Goal: Transaction & Acquisition: Purchase product/service

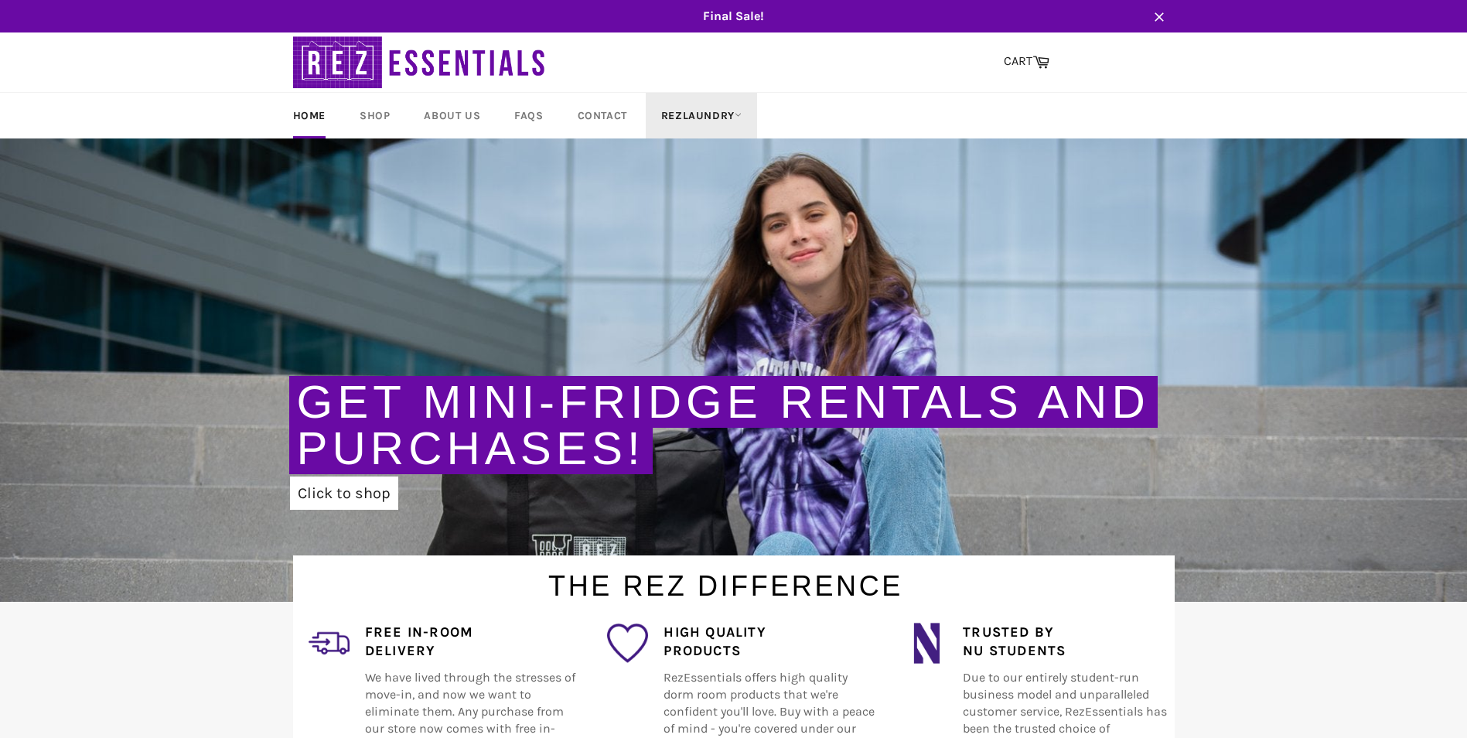
click at [724, 121] on link "RezLaundry" at bounding box center [701, 116] width 111 height 46
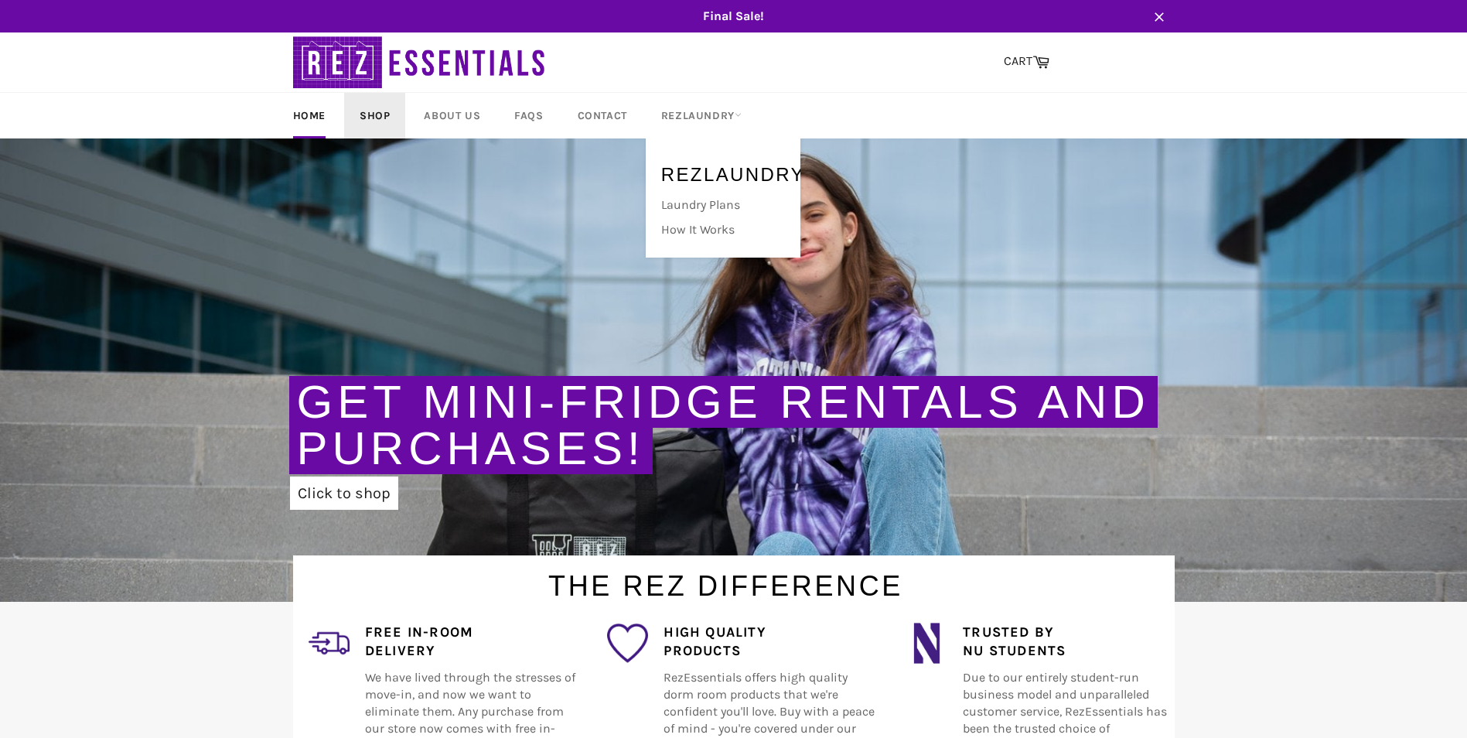
click at [377, 114] on link "Shop" at bounding box center [374, 116] width 61 height 46
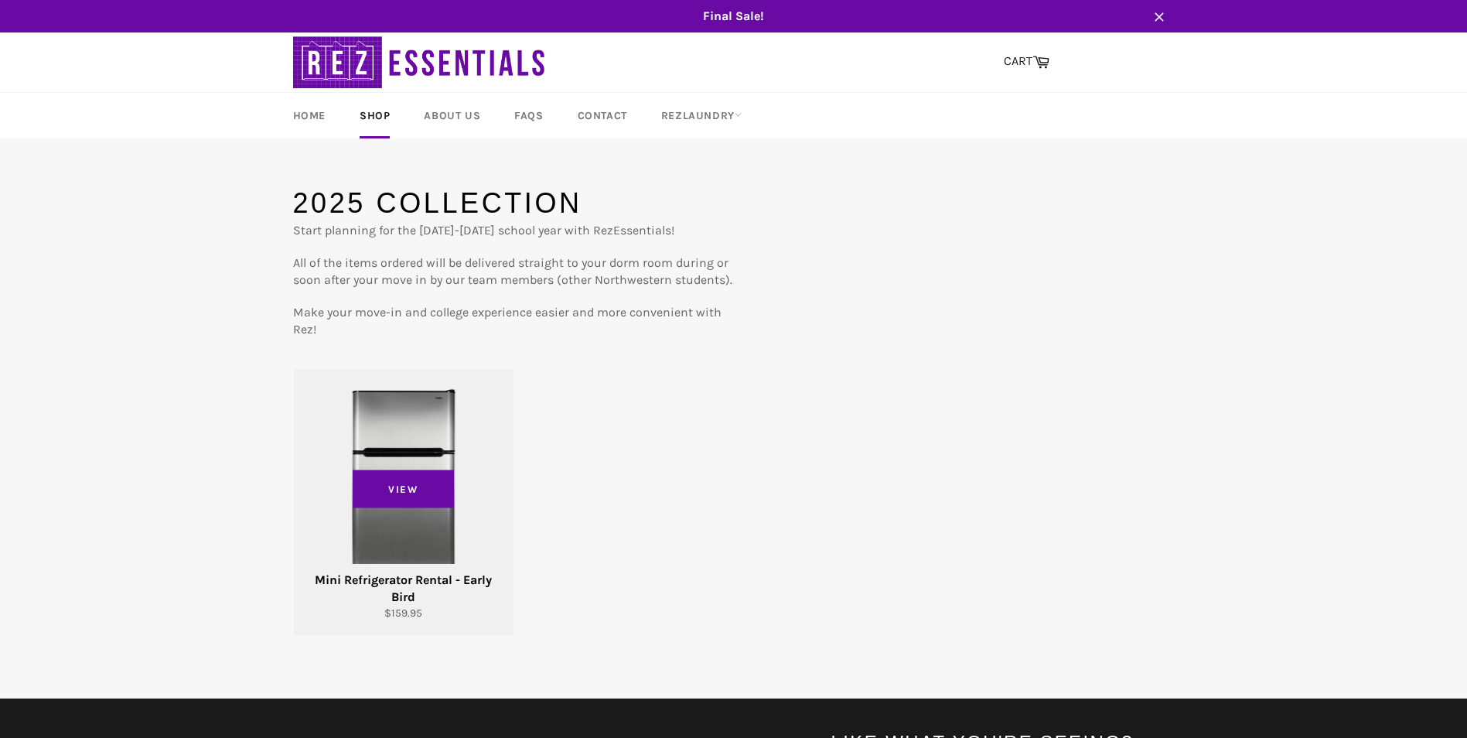
click at [405, 404] on div "View" at bounding box center [404, 502] width 220 height 267
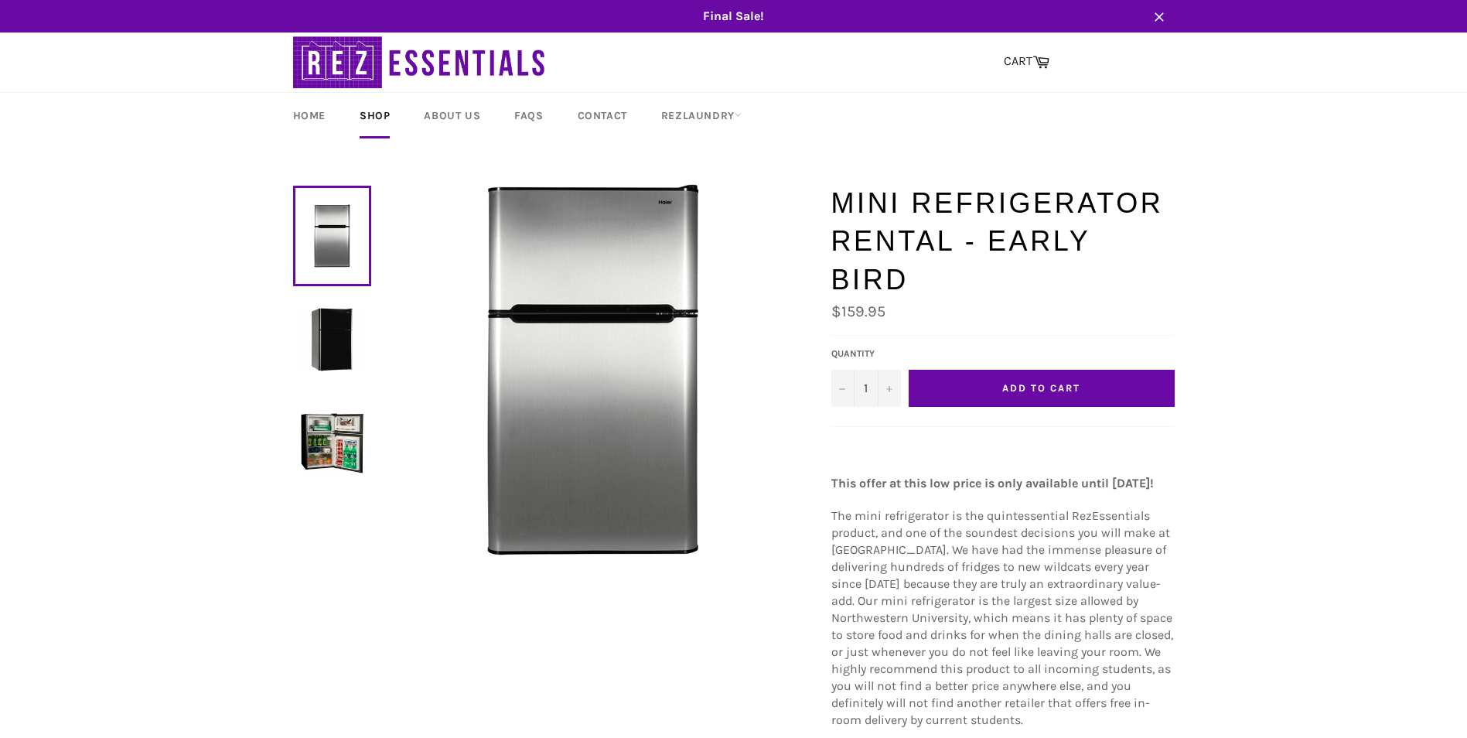
click at [320, 445] on img at bounding box center [332, 442] width 63 height 63
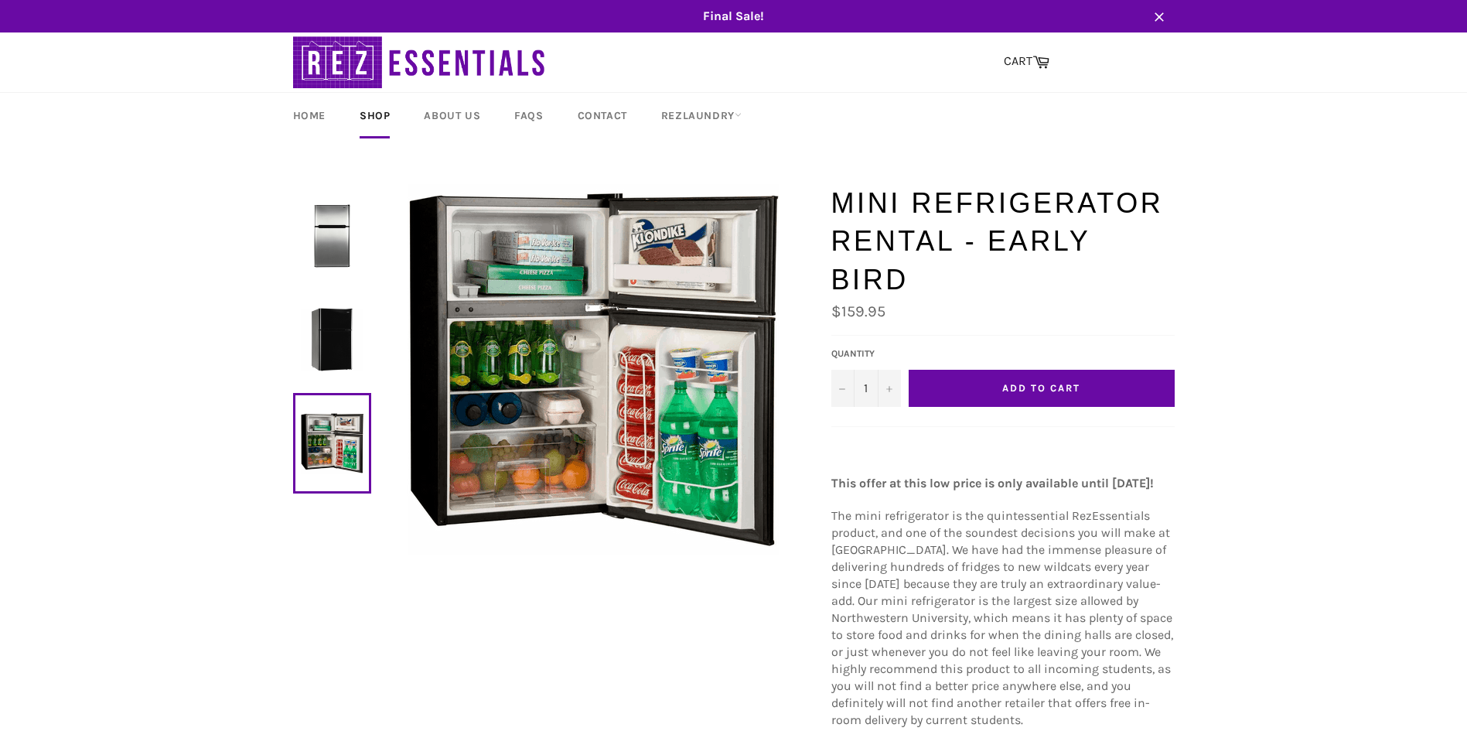
click at [335, 237] on img at bounding box center [332, 235] width 63 height 63
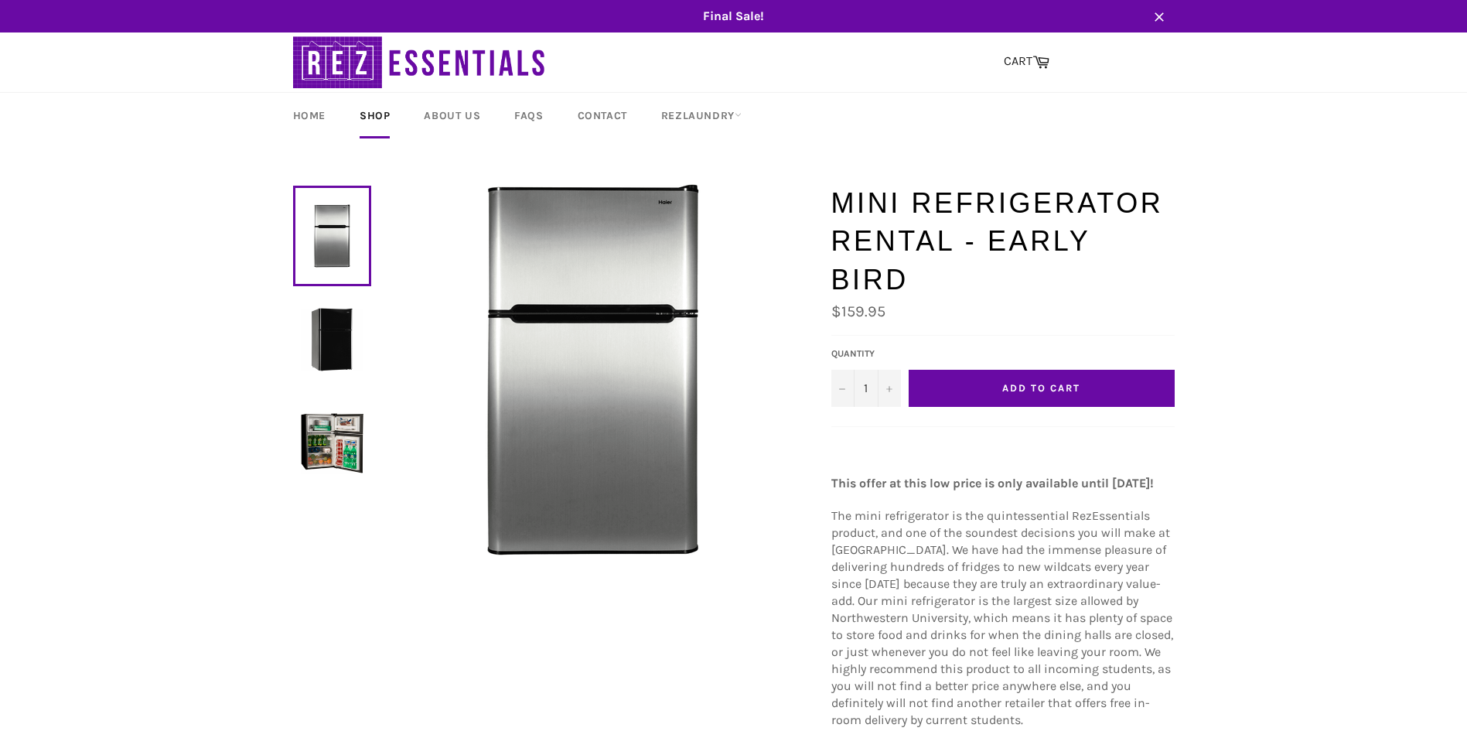
click at [664, 204] on img at bounding box center [592, 369] width 371 height 371
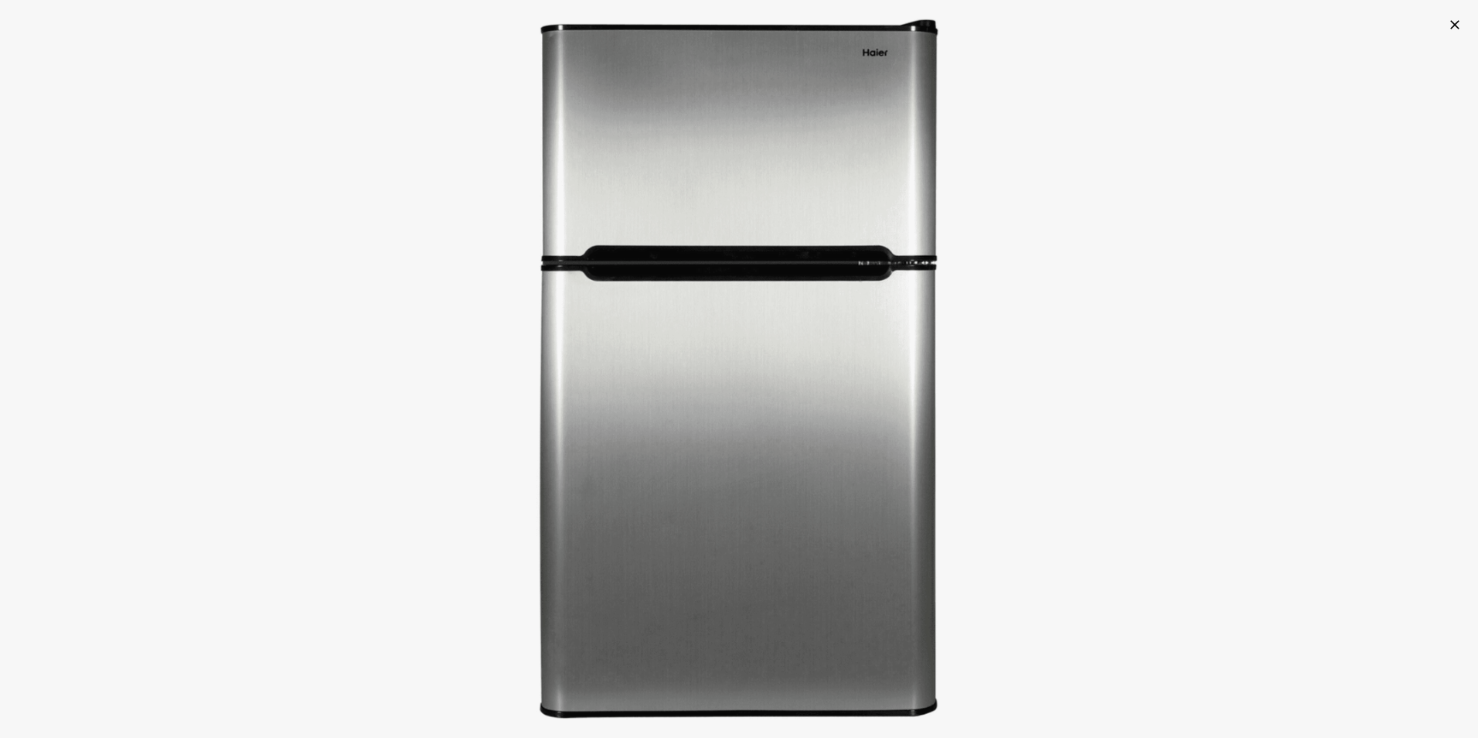
click at [1449, 27] on icon "button" at bounding box center [1454, 24] width 15 height 15
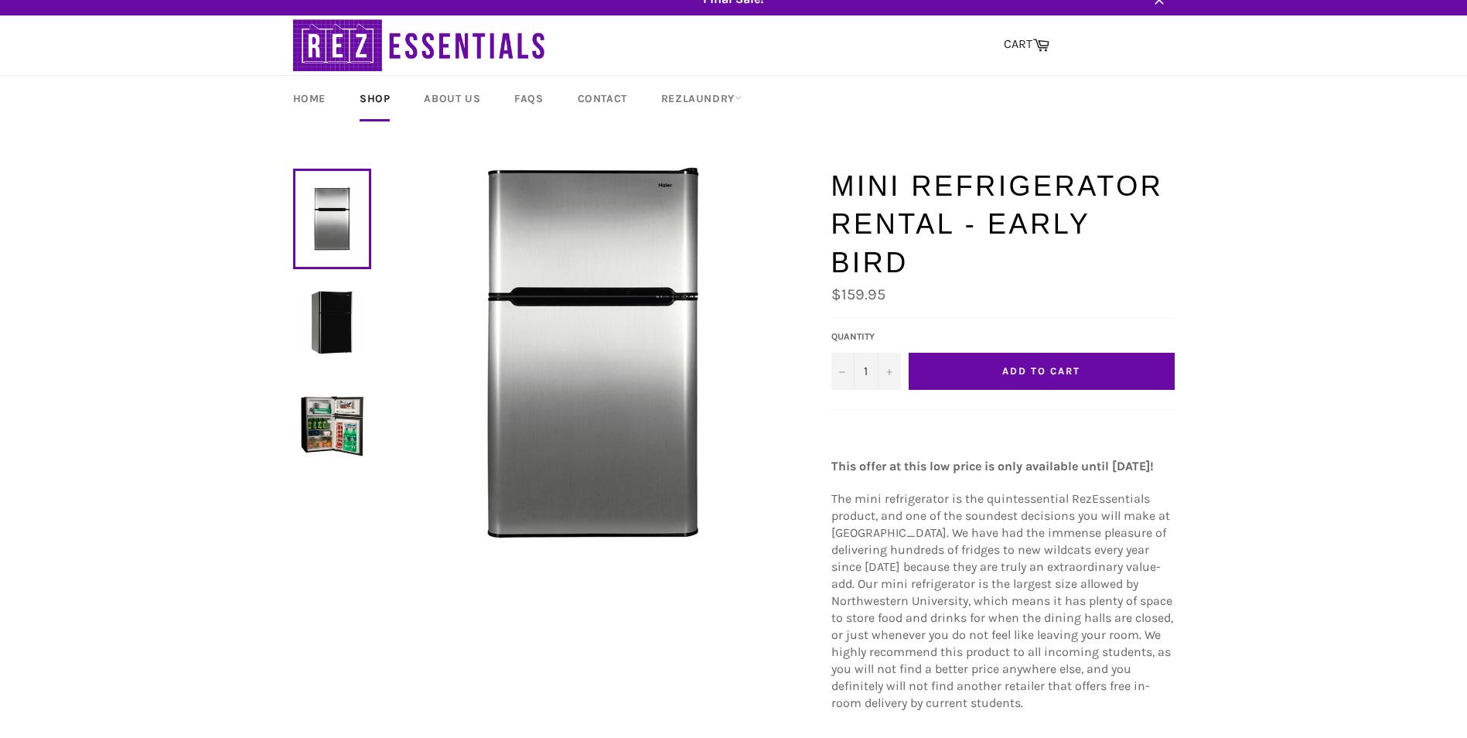
scroll to position [541, 0]
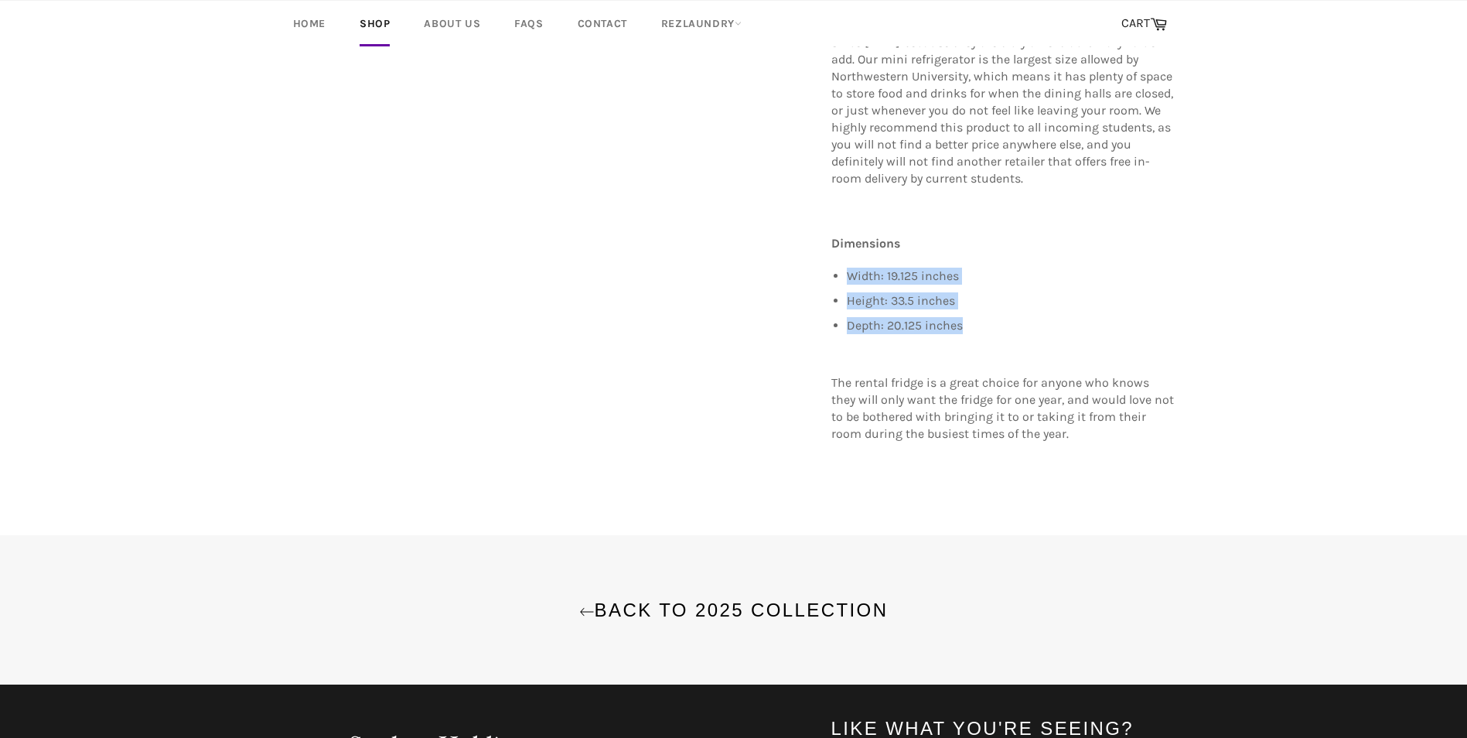
drag, startPoint x: 981, startPoint y: 340, endPoint x: 833, endPoint y: 297, distance: 153.9
click at [847, 297] on ul "Width: 19.125 inches Height: 33.5 inches Depth: 20.125 inches" at bounding box center [1011, 300] width 328 height 66
copy ul "Width: 19.125 inches Height: 33.5 inches Depth: 20.125 inches"
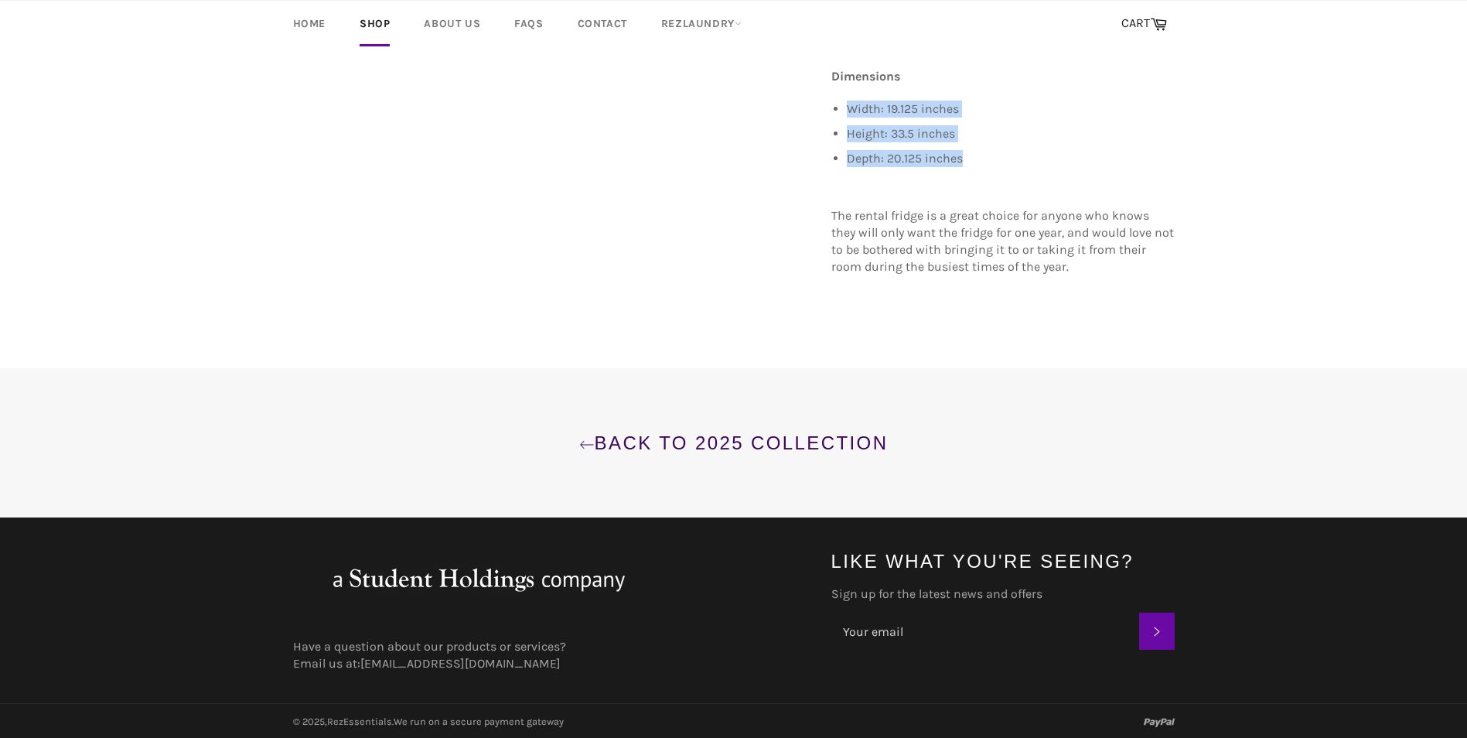
scroll to position [0, 0]
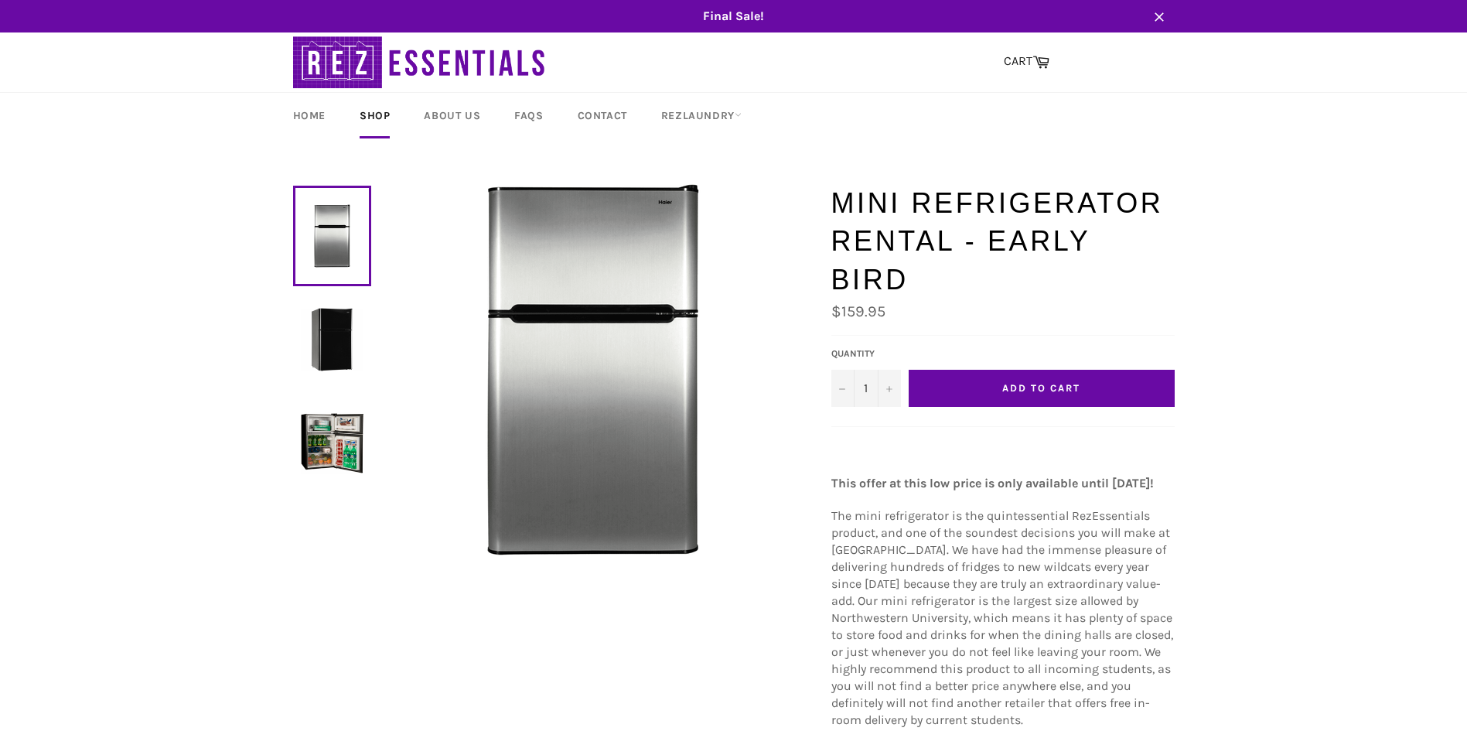
click at [1007, 395] on button "Add to Cart" at bounding box center [1041, 388] width 266 height 37
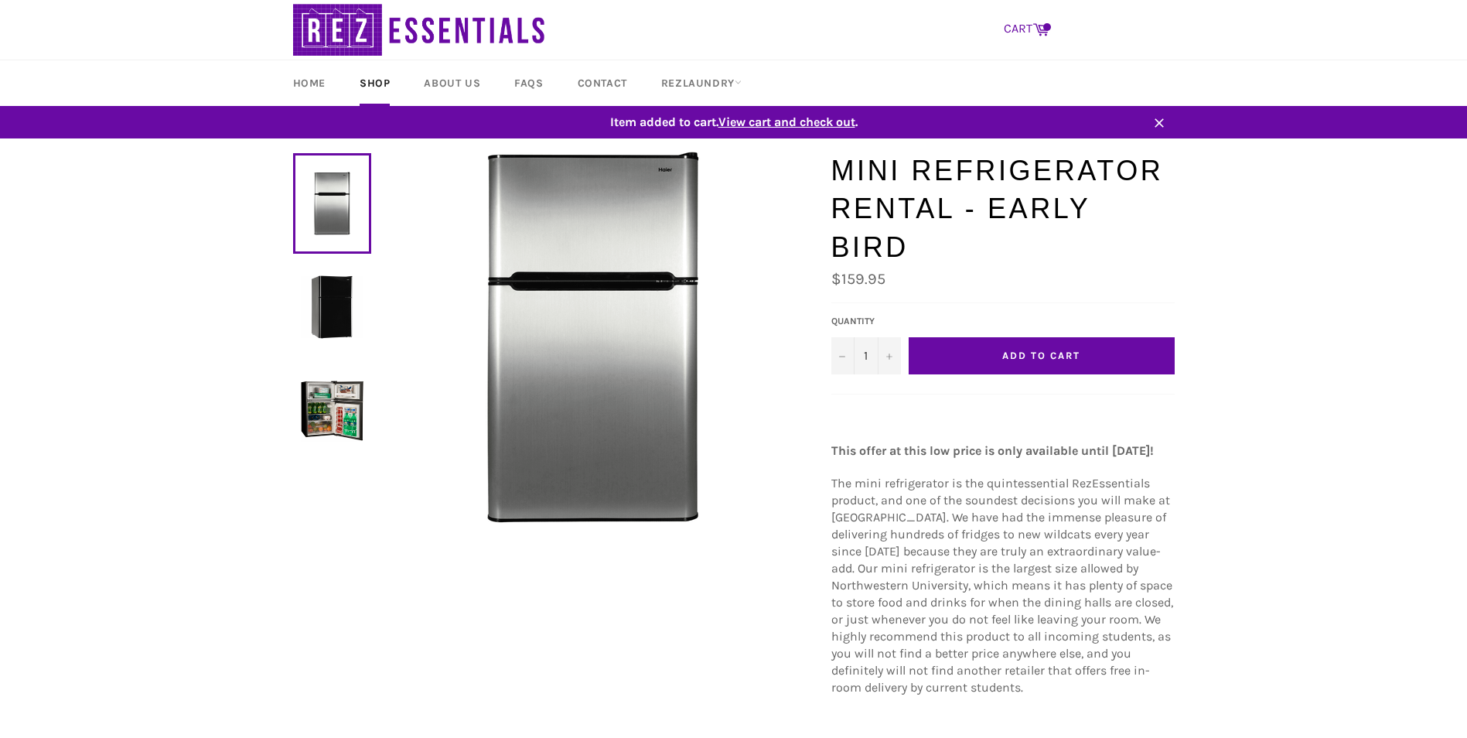
click at [1024, 25] on link "CART Cart" at bounding box center [1026, 29] width 61 height 32
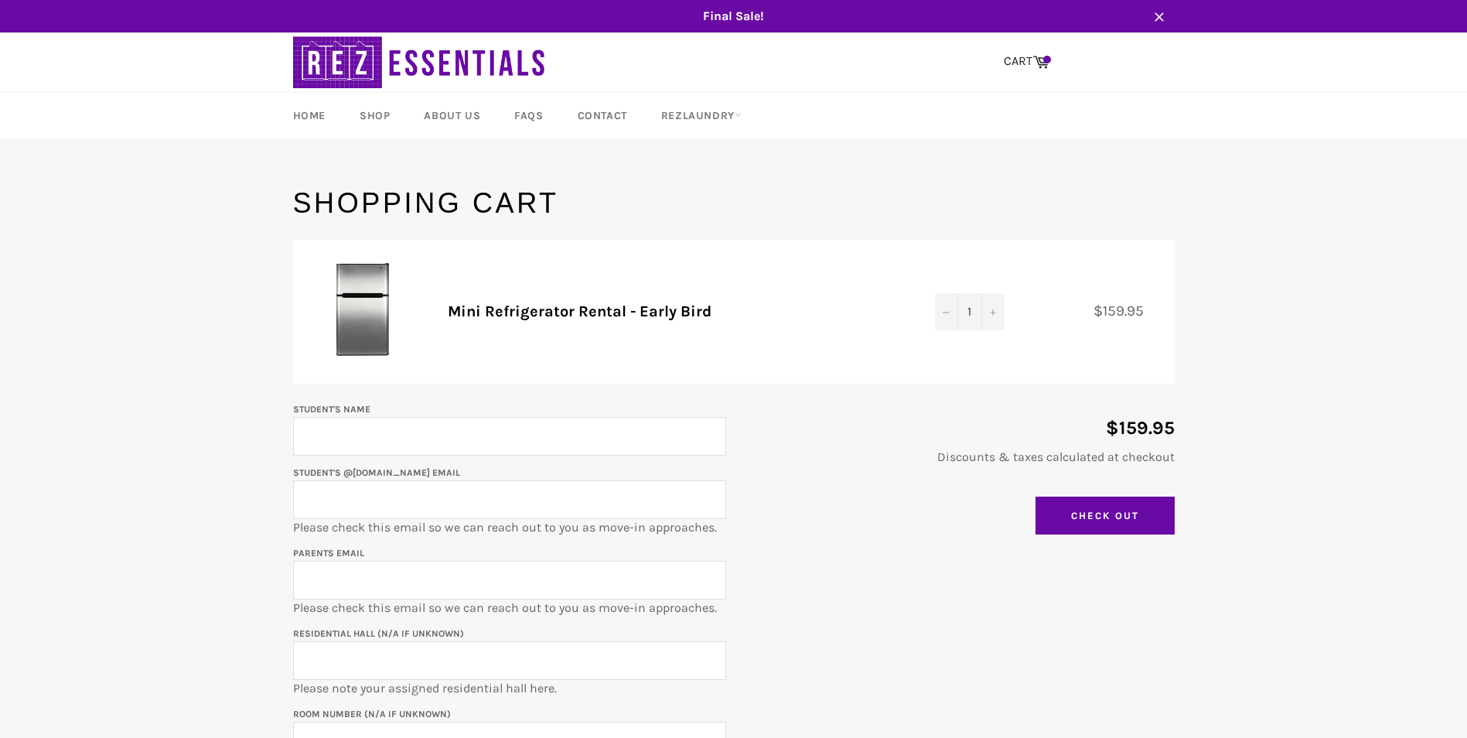
click at [1160, 18] on icon "button" at bounding box center [1158, 16] width 15 height 15
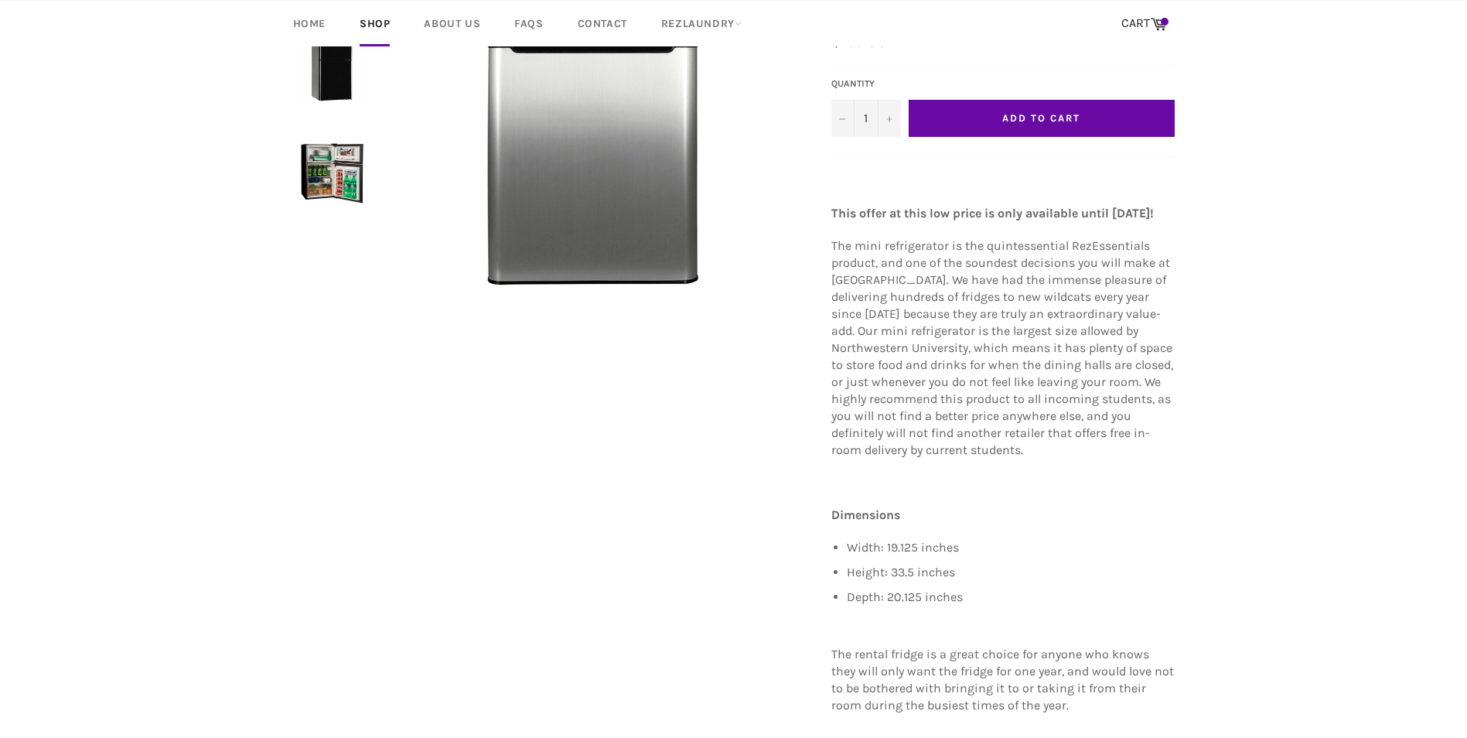
scroll to position [309, 0]
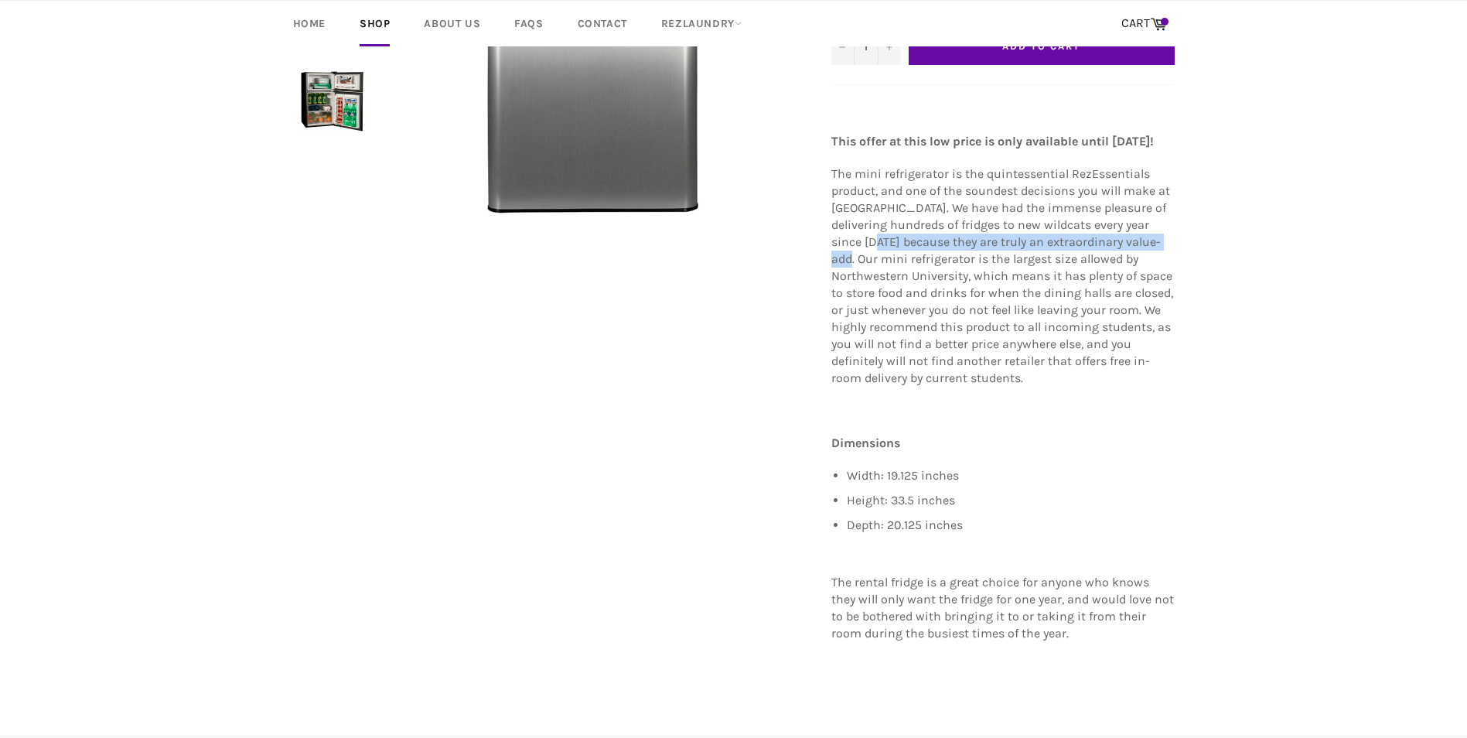
drag, startPoint x: 861, startPoint y: 271, endPoint x: 909, endPoint y: 256, distance: 50.4
click at [909, 256] on span "The mini refrigerator is the quintessential RezEssentials product, and one of t…" at bounding box center [1002, 275] width 342 height 219
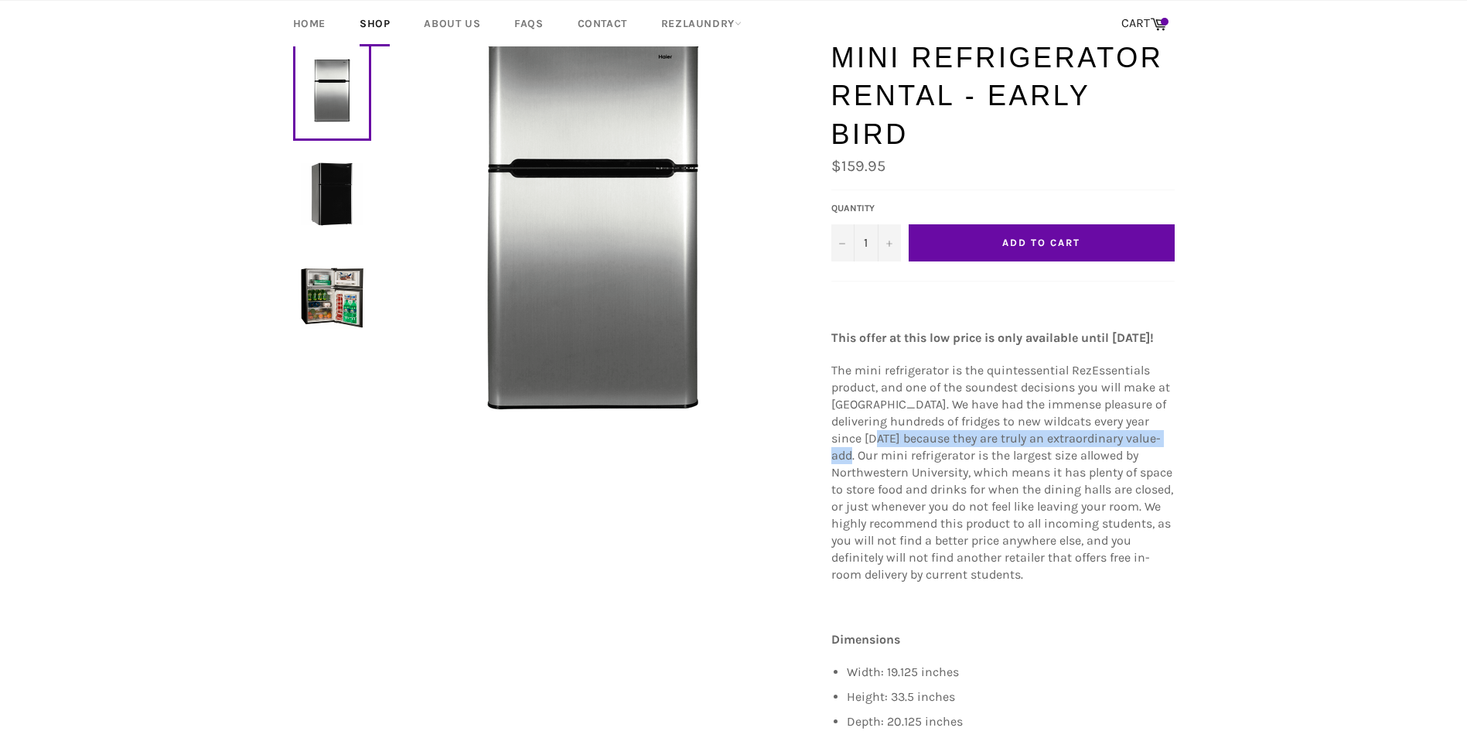
scroll to position [0, 0]
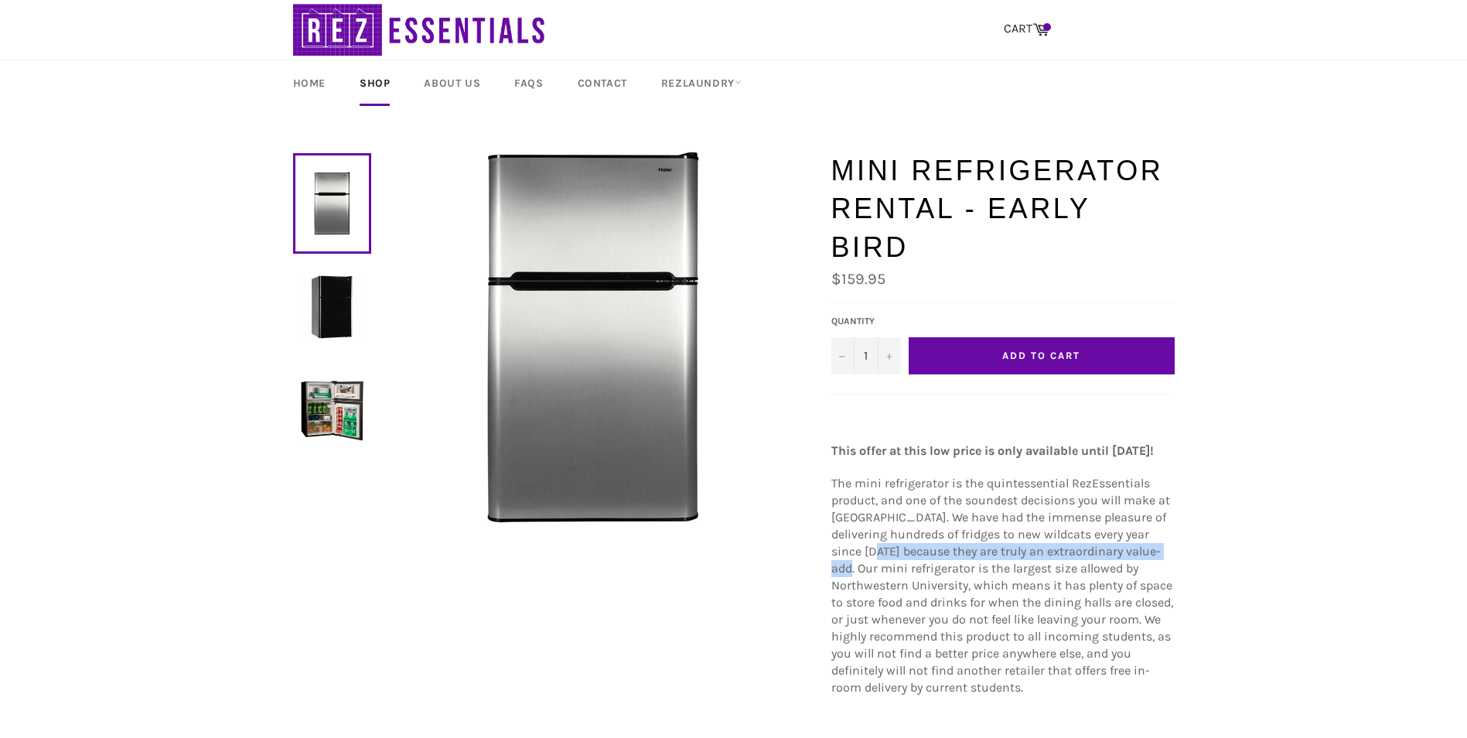
click at [336, 391] on img at bounding box center [332, 410] width 63 height 63
